Goal: Obtain resource: Obtain resource

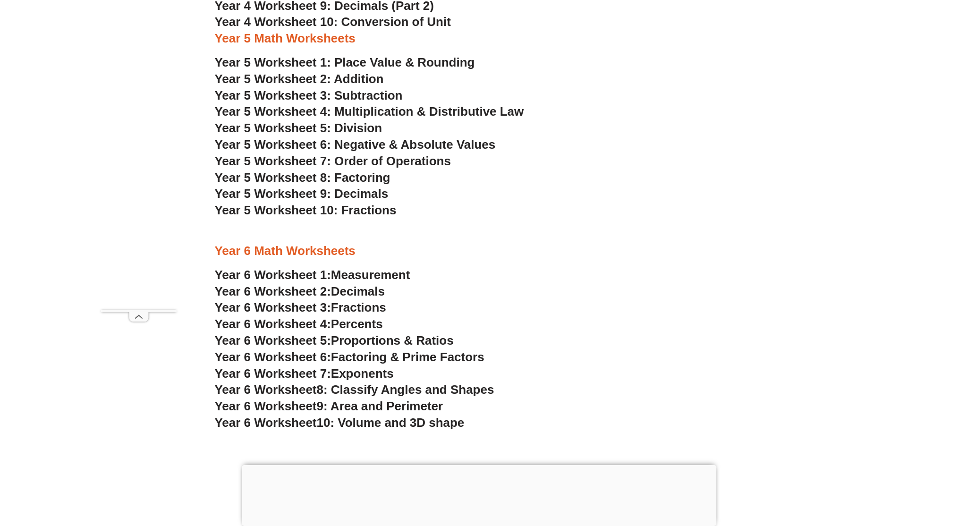
scroll to position [1969, 0]
click at [456, 143] on span "Year 5 Worksheet 6: Negative & Absolute Values" at bounding box center [355, 145] width 281 height 14
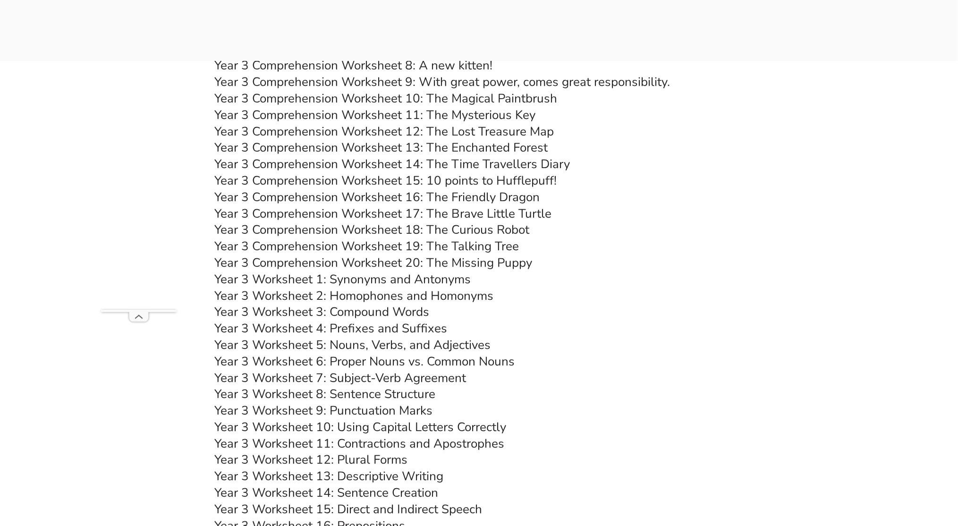
scroll to position [3375, 0]
click at [305, 340] on link "Year 3 Worksheet 5: Nouns, Verbs, and Adjectives" at bounding box center [353, 344] width 276 height 17
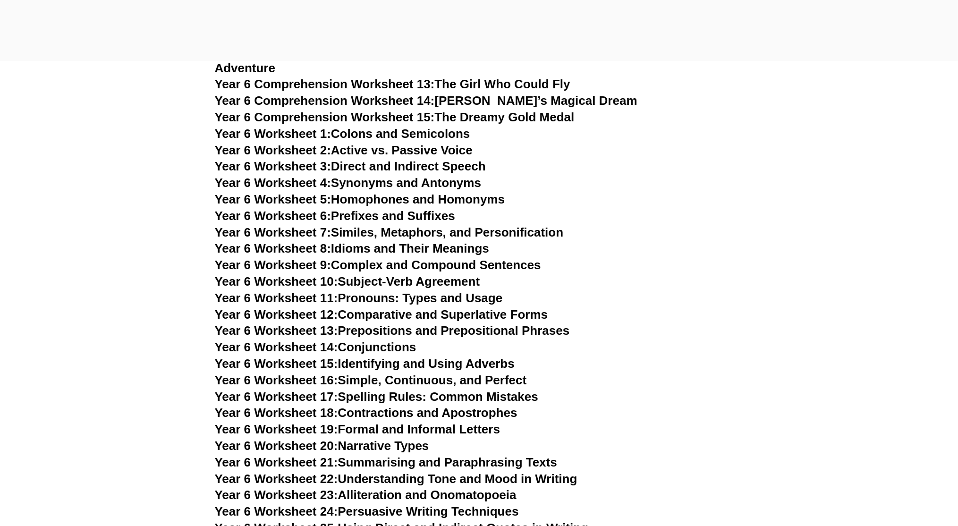
scroll to position [2161, 0]
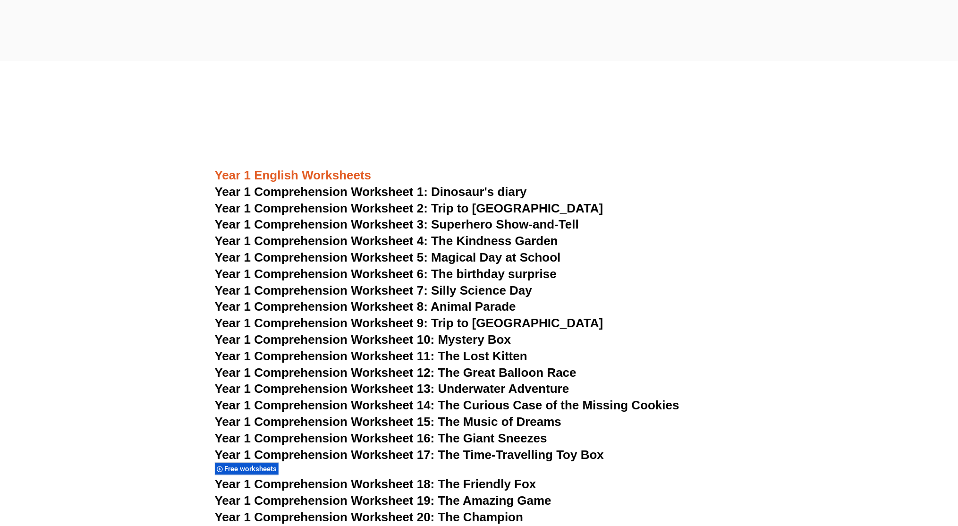
scroll to position [1241, 0]
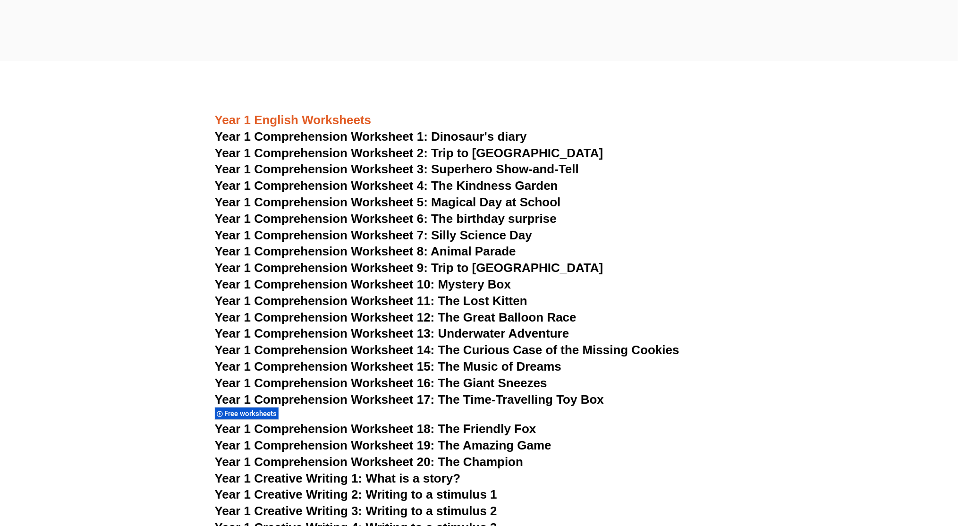
click at [344, 201] on span "Year 1 Comprehension Worksheet 5: Magical Day at School" at bounding box center [388, 202] width 346 height 14
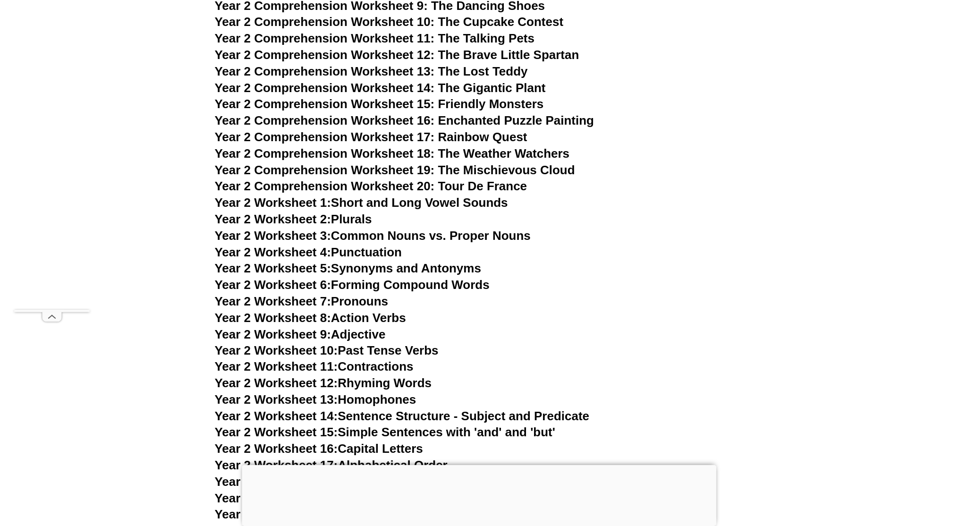
scroll to position [2504, 0]
click at [480, 133] on span "Year 2 Comprehension Worksheet 17: Rainbow Quest" at bounding box center [371, 137] width 313 height 14
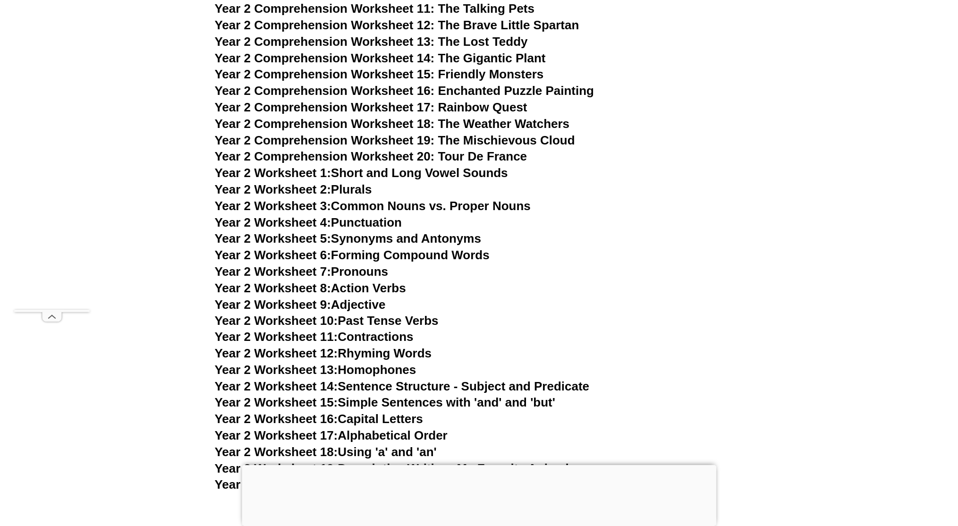
scroll to position [2580, 0]
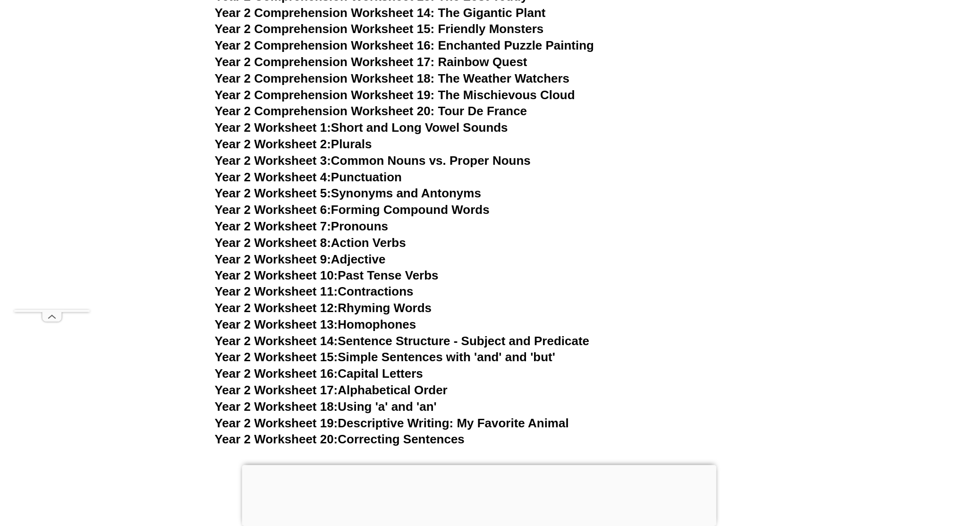
click at [285, 322] on span "Year 2 Worksheet 13:" at bounding box center [276, 325] width 123 height 14
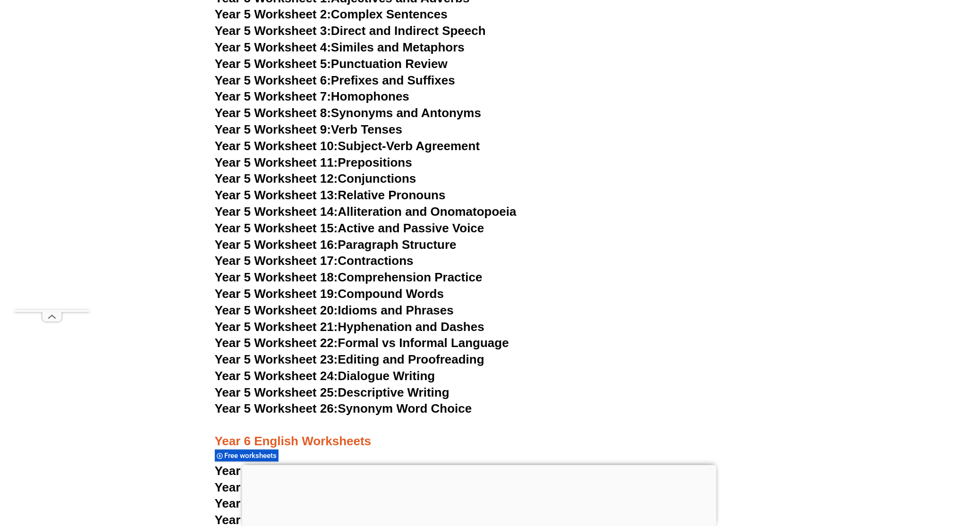
scroll to position [4792, 0]
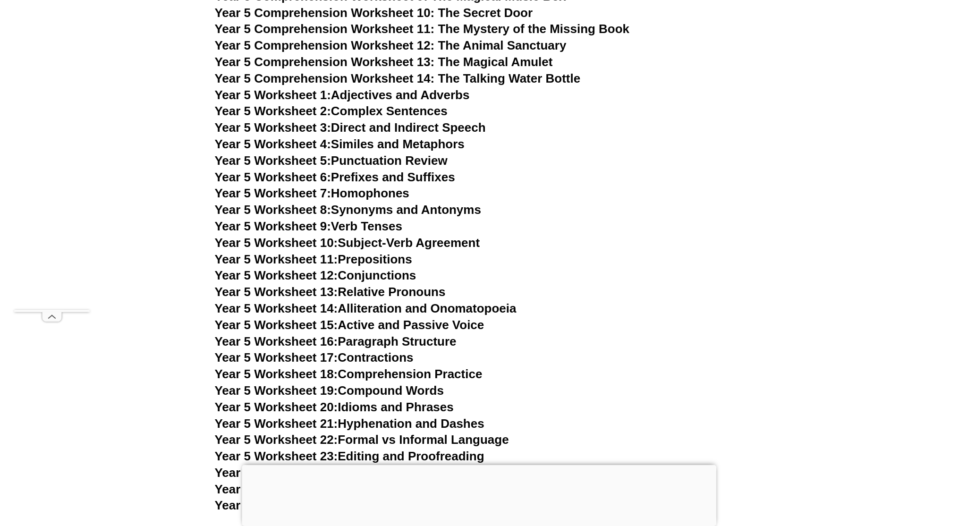
click at [390, 123] on link "Year 5 Worksheet 3: Direct and Indirect Speech" at bounding box center [350, 128] width 271 height 14
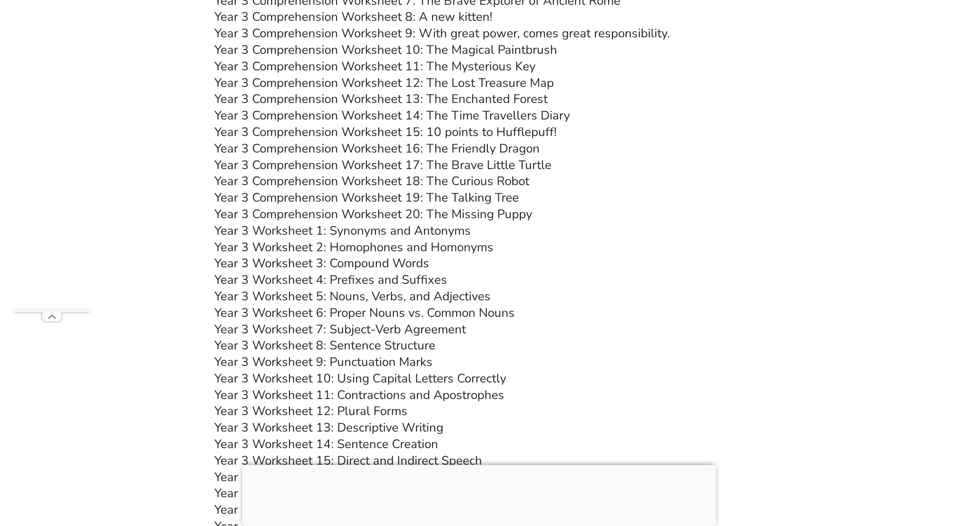
scroll to position [3604, 0]
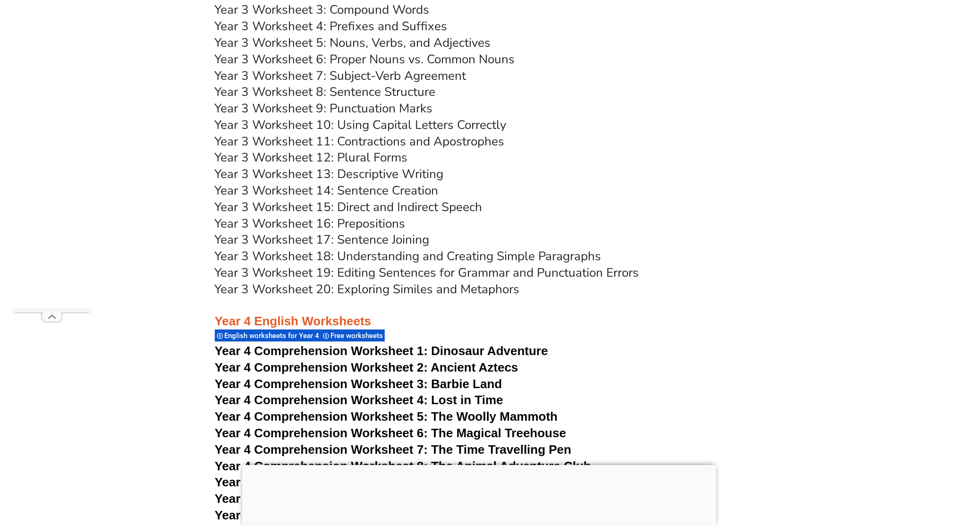
click at [381, 220] on link "Year 3 Worksheet 16: Prepositions" at bounding box center [310, 223] width 191 height 17
click at [375, 104] on link "Year 3 Worksheet 9: Punctuation Marks" at bounding box center [324, 108] width 218 height 17
click at [382, 91] on link "Year 3 Worksheet 8: Sentence Structure" at bounding box center [325, 92] width 221 height 17
